Goal: Navigation & Orientation: Find specific page/section

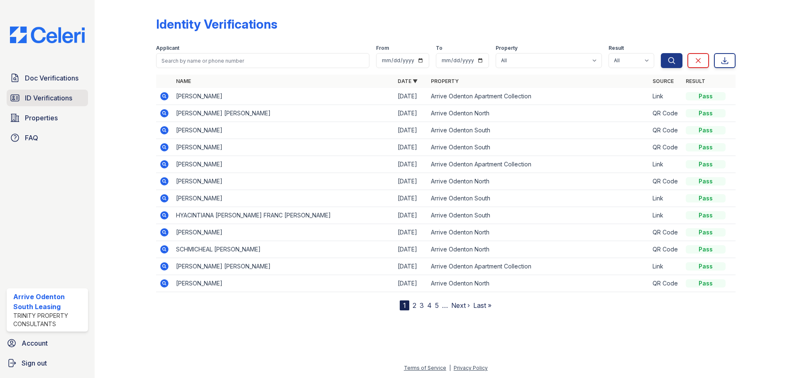
click at [45, 93] on link "ID Verifications" at bounding box center [47, 98] width 81 height 17
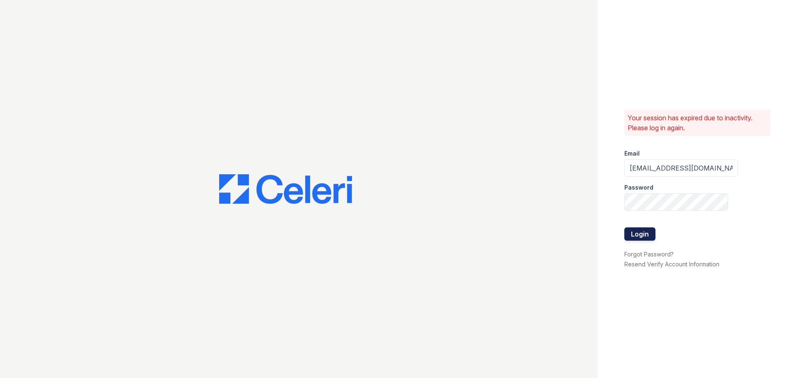
click at [640, 235] on button "Login" at bounding box center [639, 233] width 31 height 13
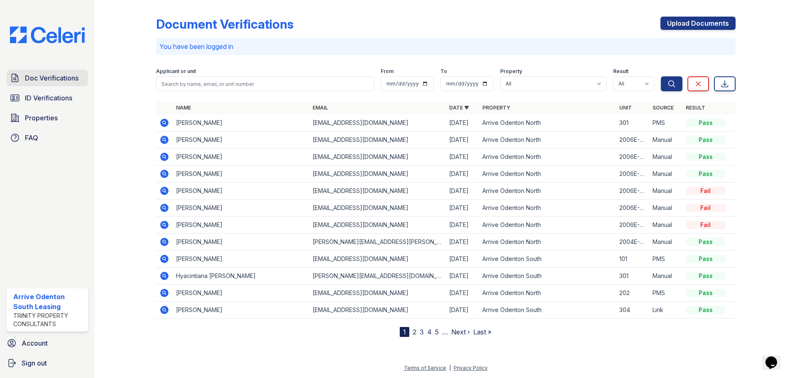
click at [58, 80] on span "Doc Verifications" at bounding box center [52, 78] width 54 height 10
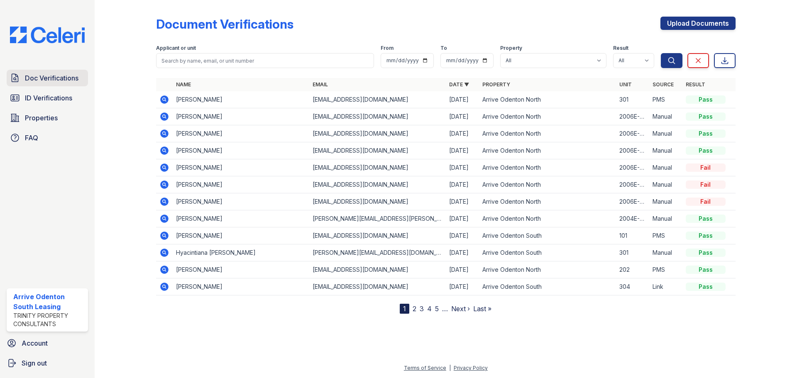
click at [54, 74] on span "Doc Verifications" at bounding box center [52, 78] width 54 height 10
click at [54, 100] on span "ID Verifications" at bounding box center [48, 98] width 47 height 10
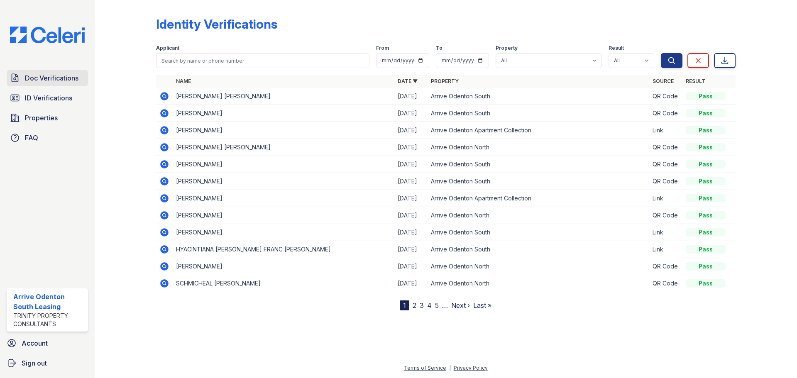
click at [60, 82] on span "Doc Verifications" at bounding box center [52, 78] width 54 height 10
